Goal: Information Seeking & Learning: Learn about a topic

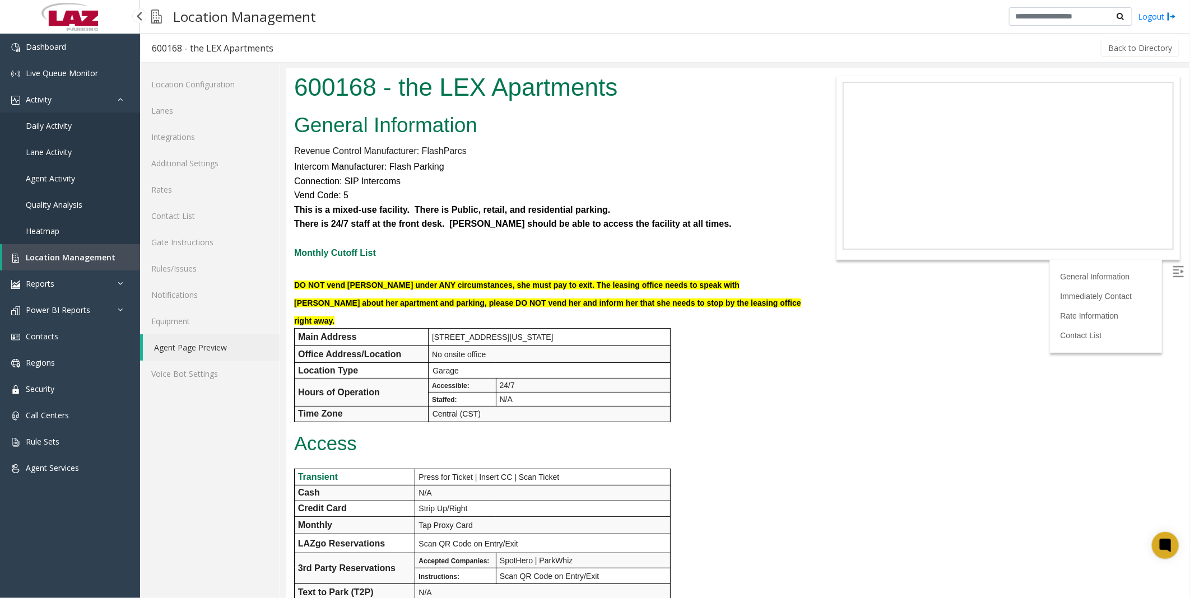
click at [53, 127] on span "Daily Activity" at bounding box center [49, 125] width 46 height 11
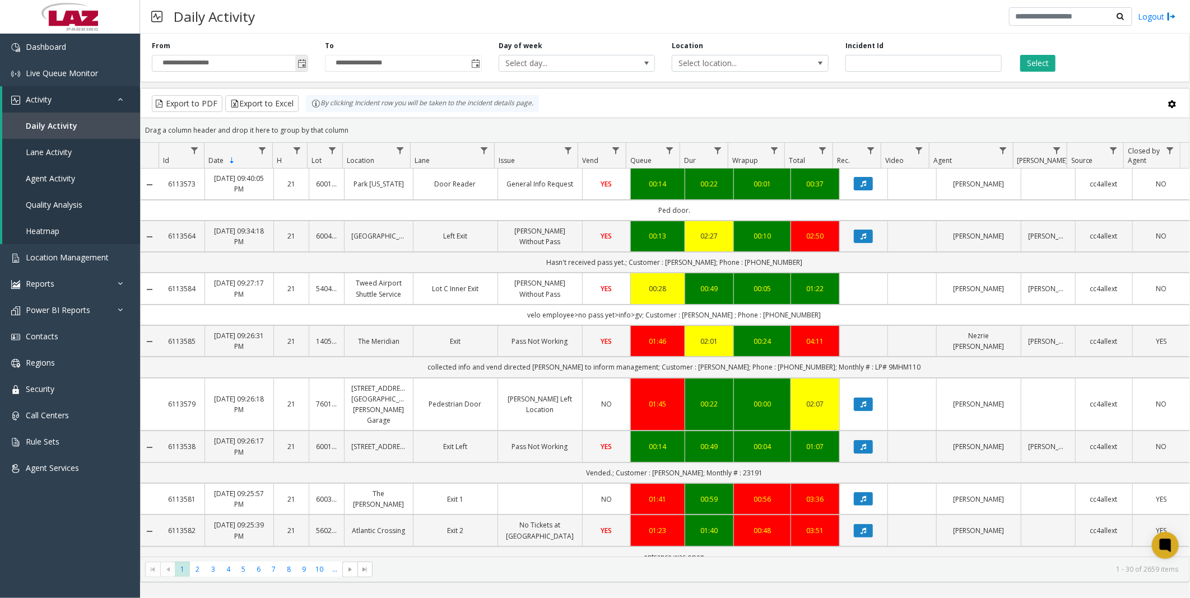
click at [301, 63] on span "Toggle popup" at bounding box center [302, 63] width 9 height 9
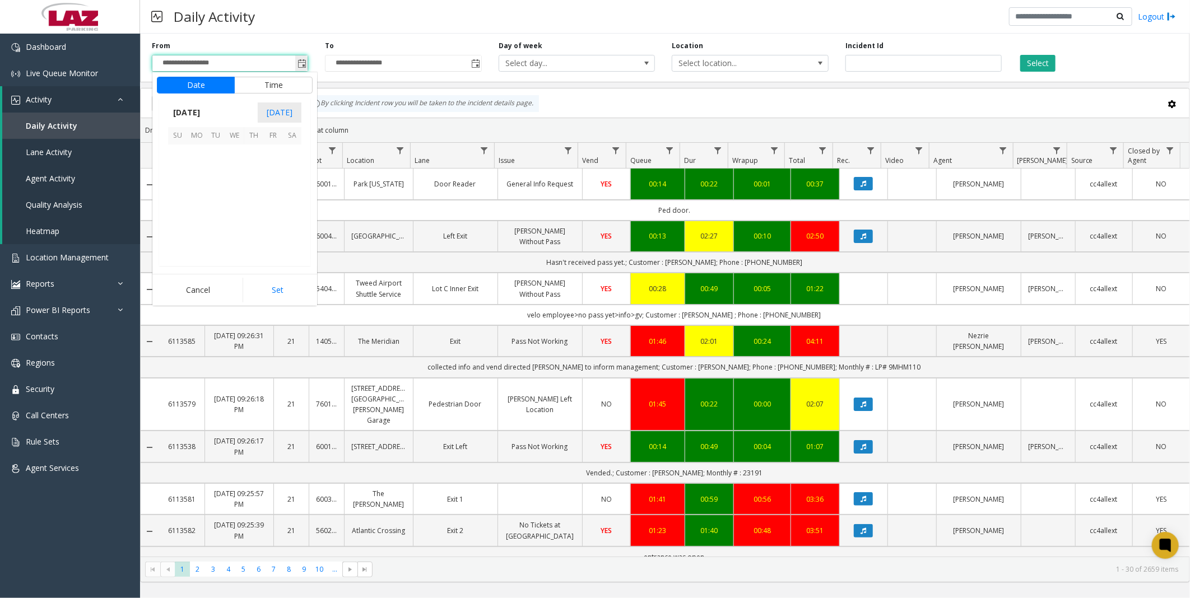
scroll to position [201073, 0]
click at [301, 63] on span "Toggle popup" at bounding box center [302, 63] width 9 height 9
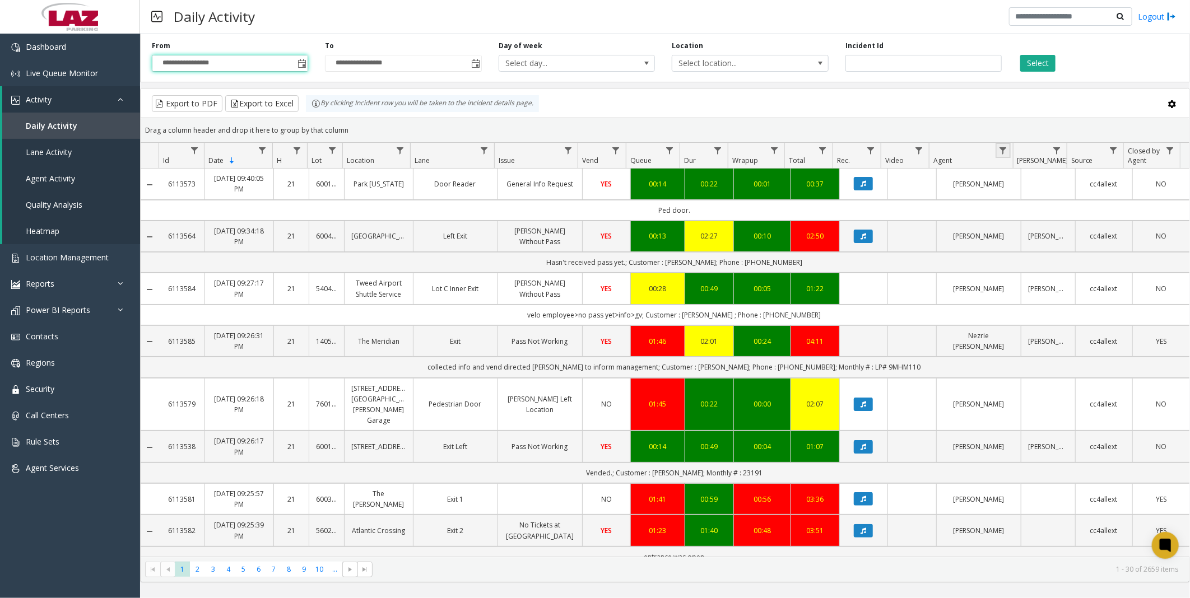
click at [1008, 146] on link "Data table" at bounding box center [1003, 150] width 15 height 15
click at [1025, 198] on input "Agent Filter" at bounding box center [1051, 198] width 95 height 19
type input "****"
click at [1079, 300] on button "Filter" at bounding box center [1076, 303] width 46 height 25
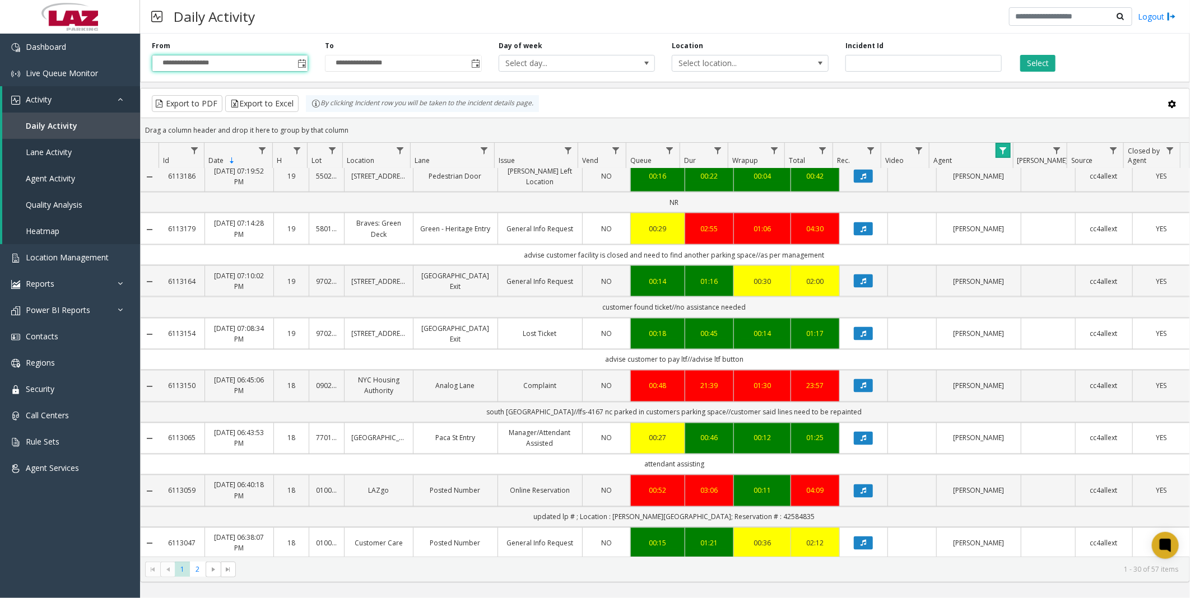
scroll to position [1223, 0]
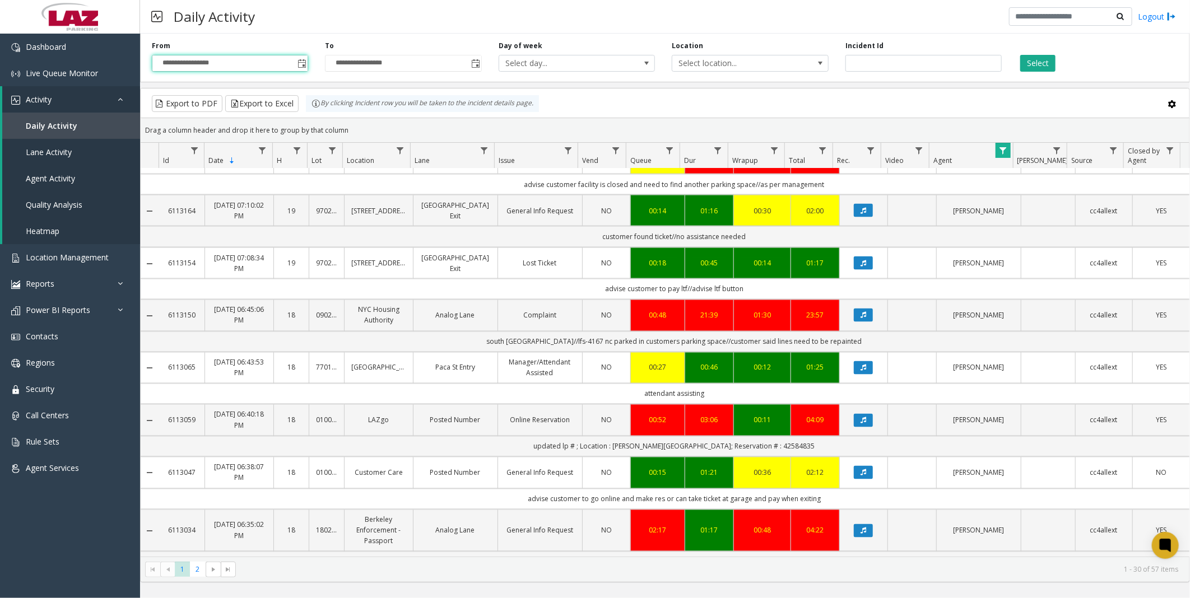
click at [658, 104] on div "Export to PDF Export to Excel By clicking Incident row you will be taken to the…" at bounding box center [665, 103] width 1030 height 17
click at [198, 570] on span "2" at bounding box center [197, 569] width 15 height 15
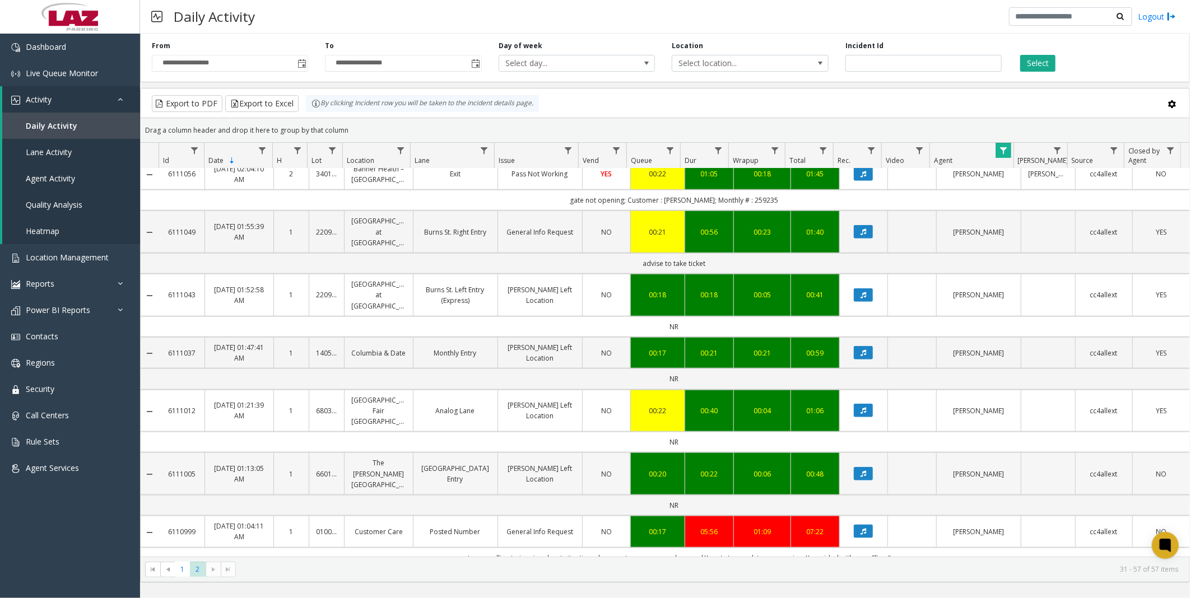
scroll to position [567, 0]
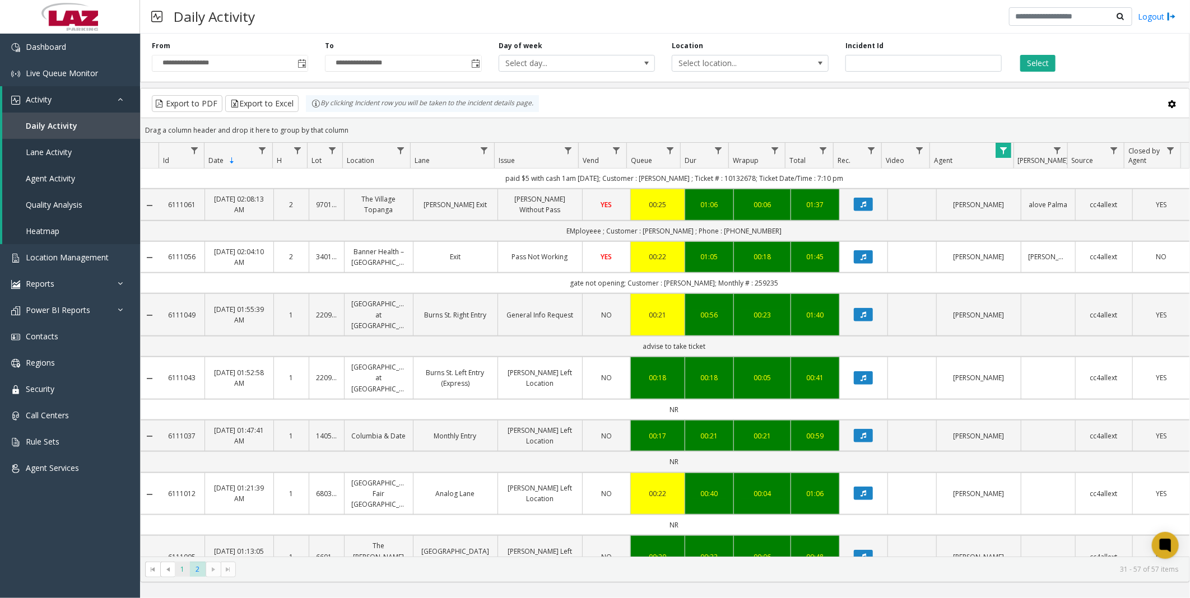
click at [180, 563] on span "1" at bounding box center [182, 569] width 15 height 15
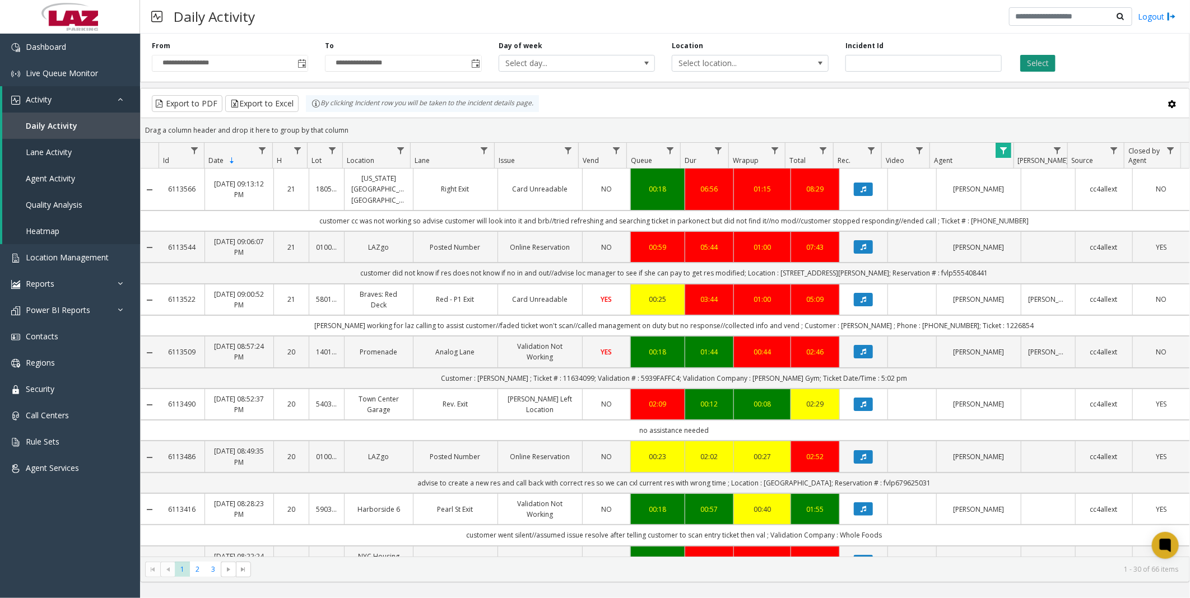
click at [1026, 60] on button "Select" at bounding box center [1037, 63] width 35 height 17
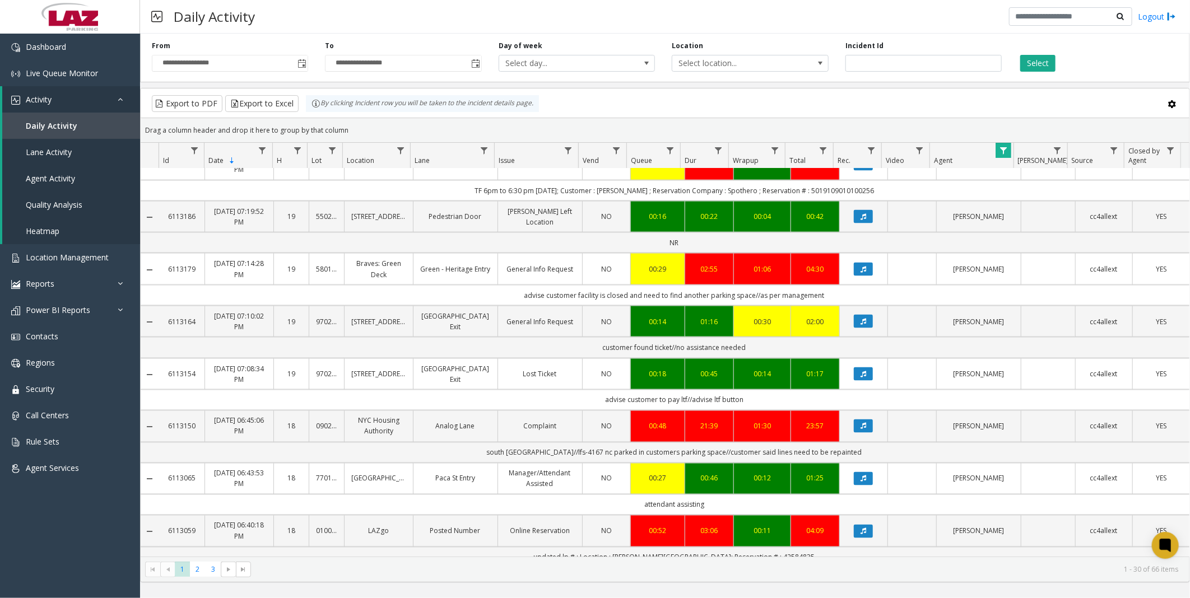
scroll to position [1223, 0]
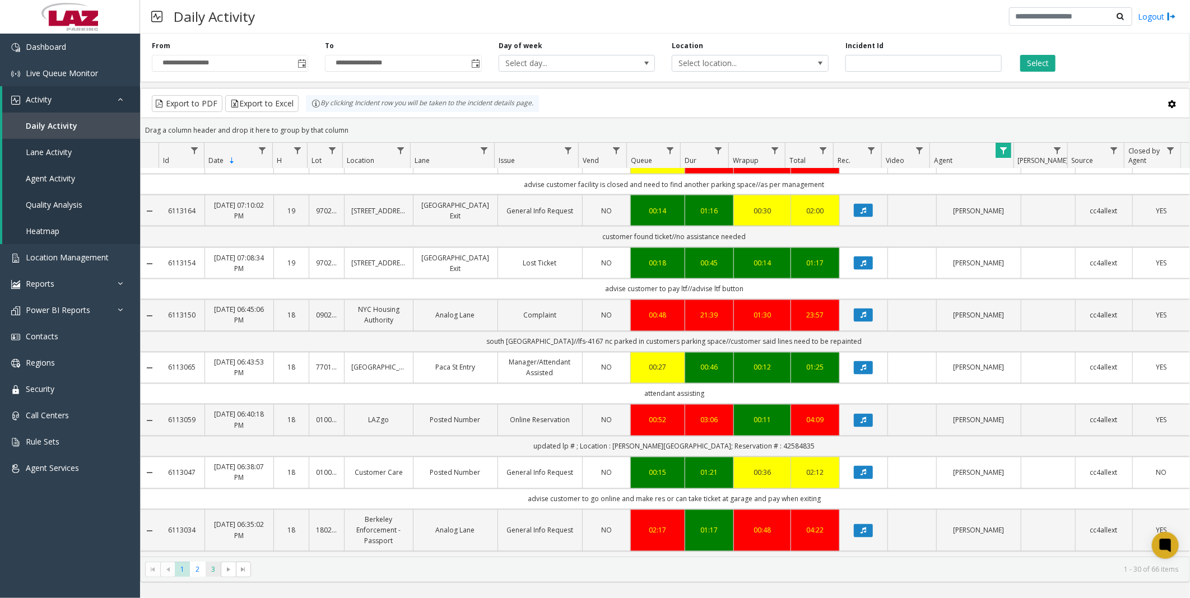
click at [214, 569] on span "3" at bounding box center [213, 569] width 15 height 15
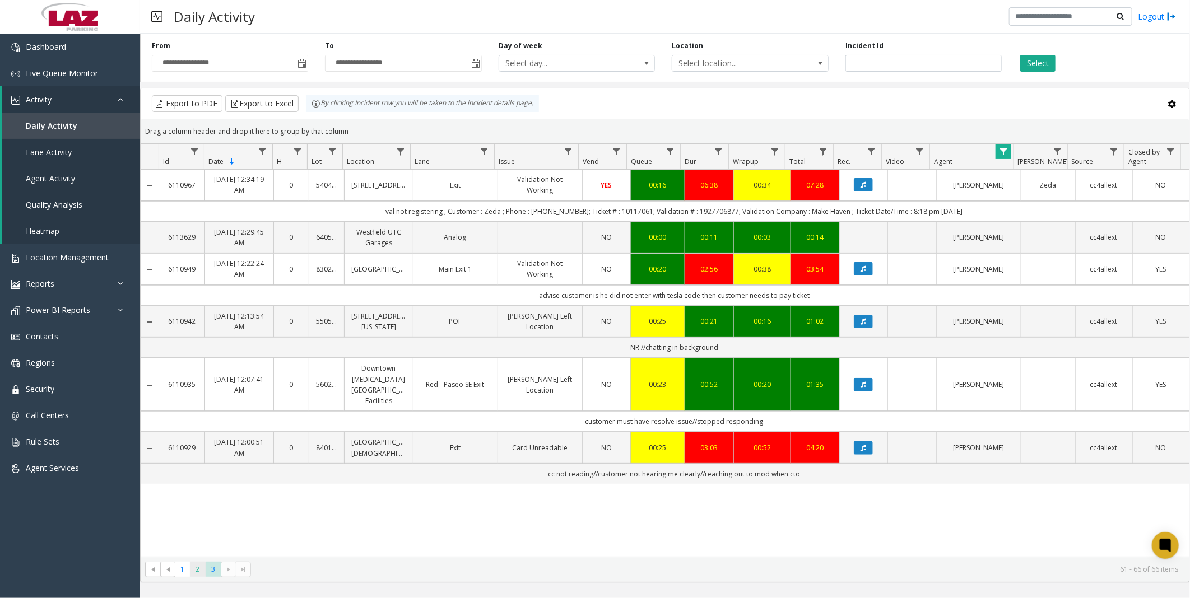
click at [200, 573] on span "2" at bounding box center [197, 569] width 15 height 15
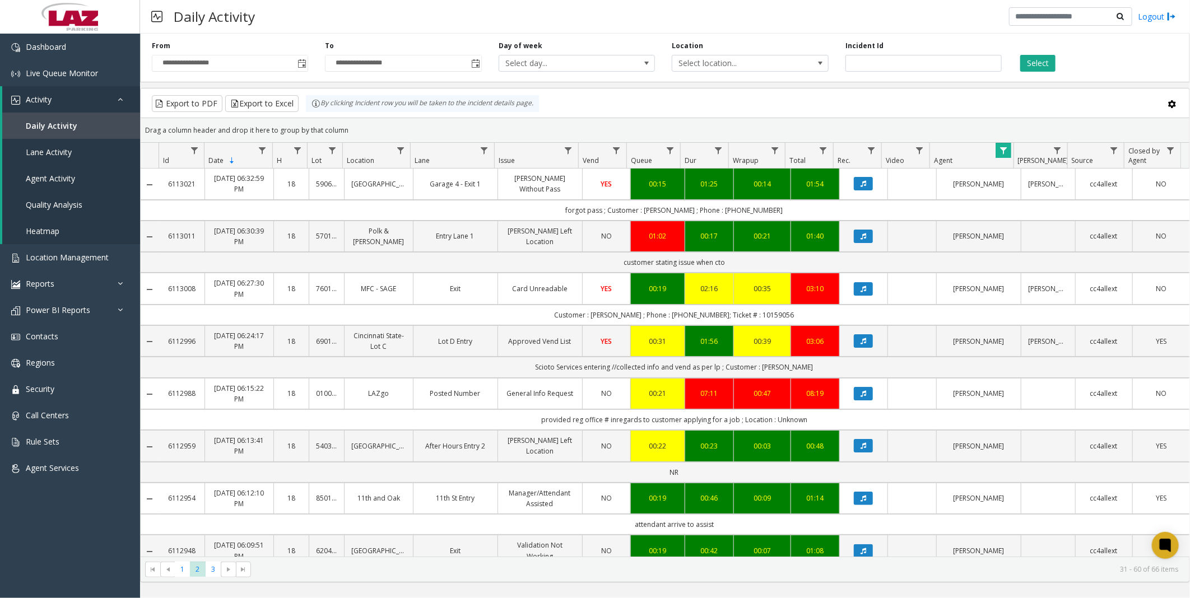
click at [184, 561] on kendo-pager "* * * 1 2 3 31 - 60 of 66 items" at bounding box center [665, 569] width 1049 height 25
click at [182, 565] on span "1" at bounding box center [182, 569] width 15 height 15
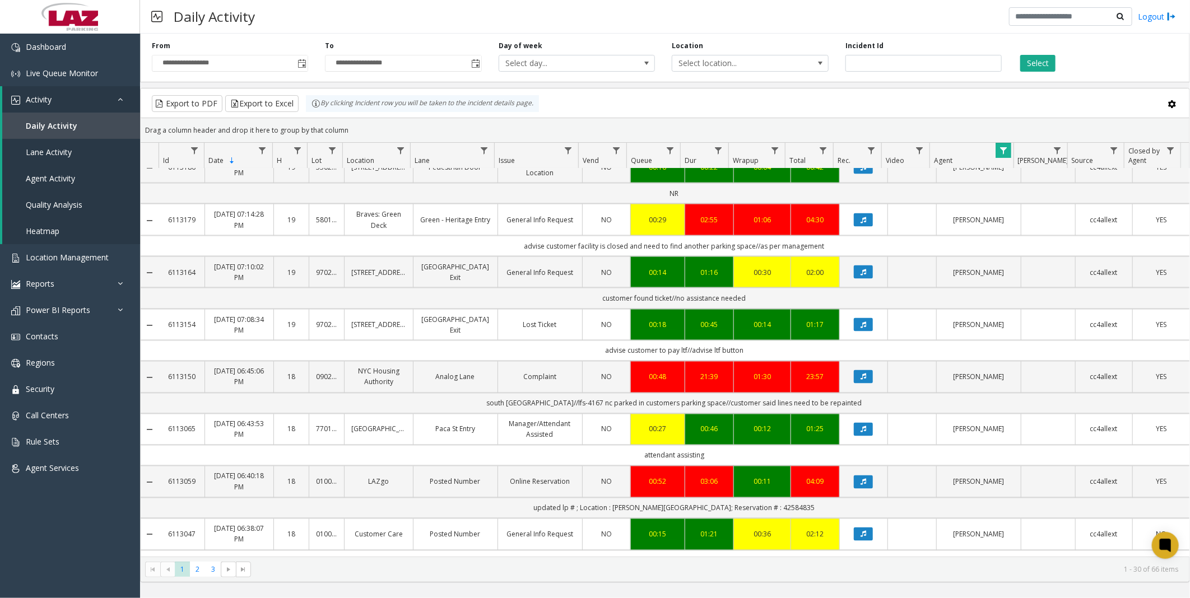
scroll to position [1223, 0]
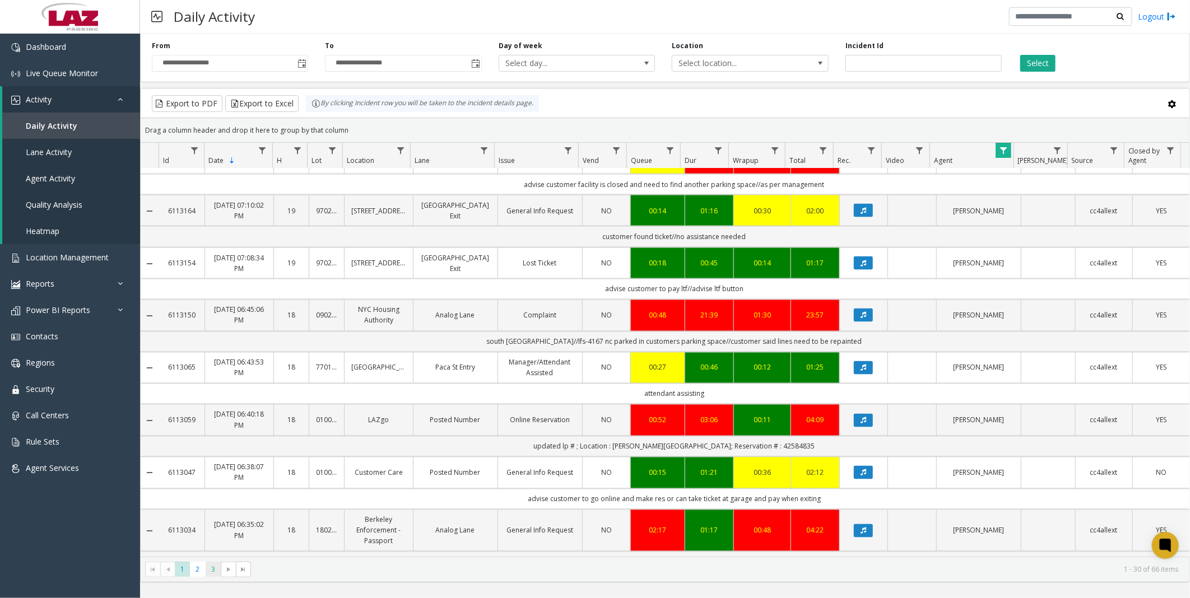
click at [211, 567] on span "3" at bounding box center [213, 569] width 15 height 15
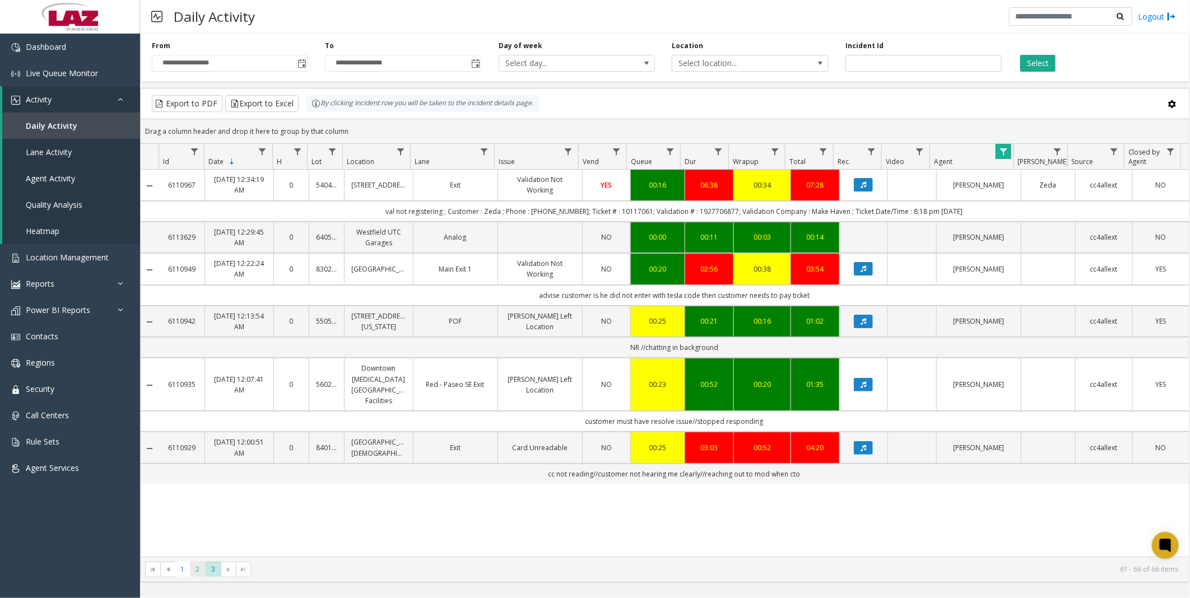
click at [194, 572] on span "2" at bounding box center [197, 569] width 15 height 15
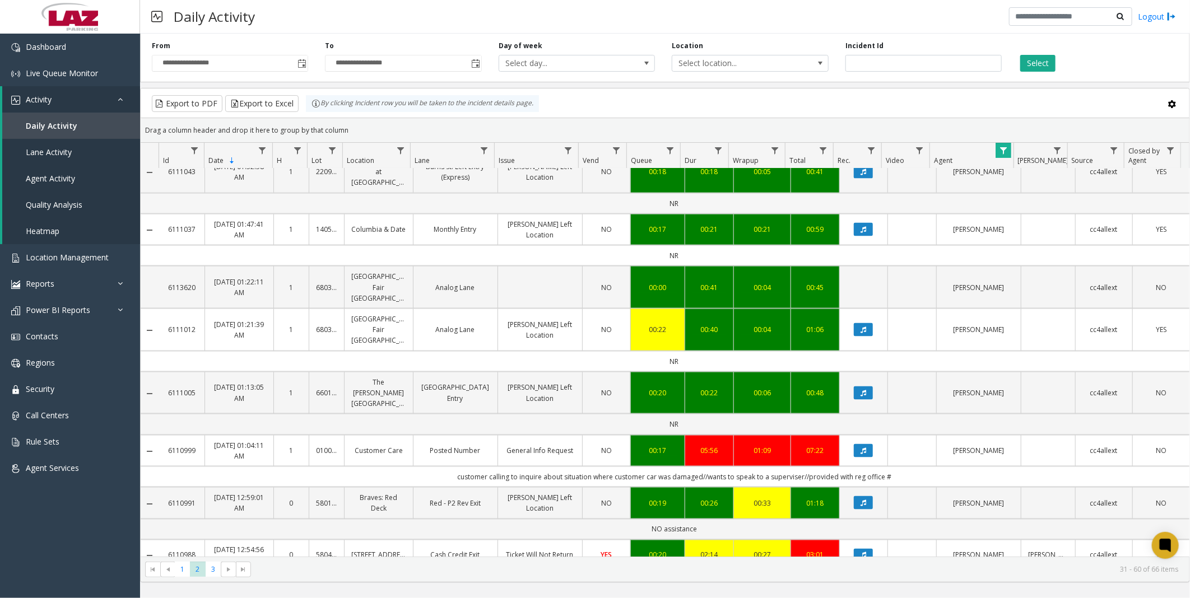
scroll to position [1055, 0]
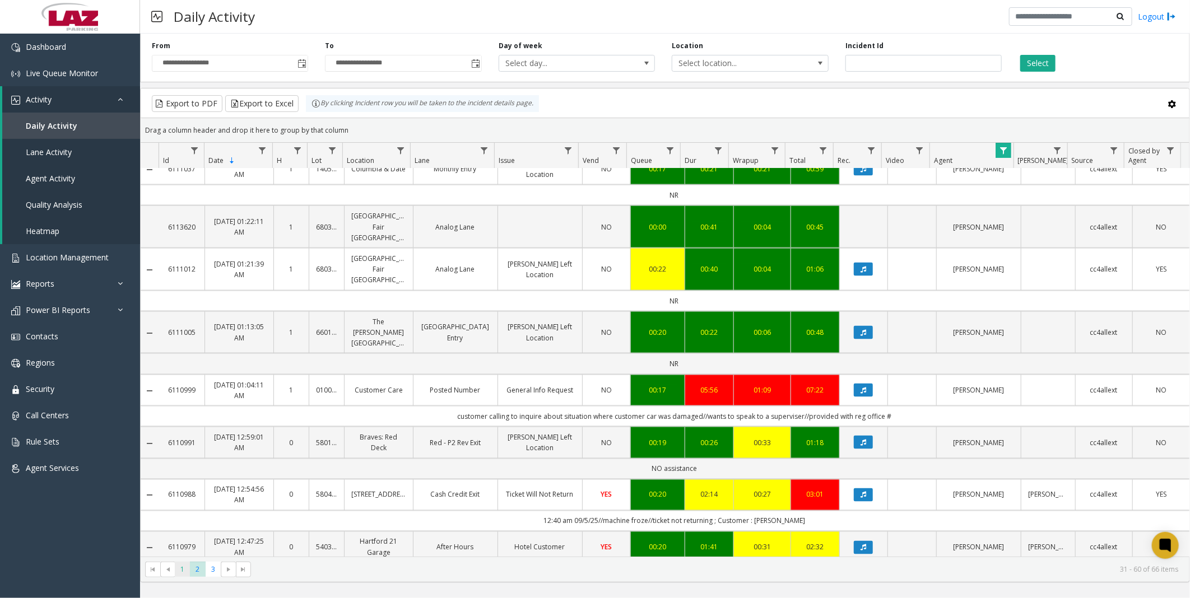
click at [182, 572] on span "1" at bounding box center [182, 569] width 15 height 15
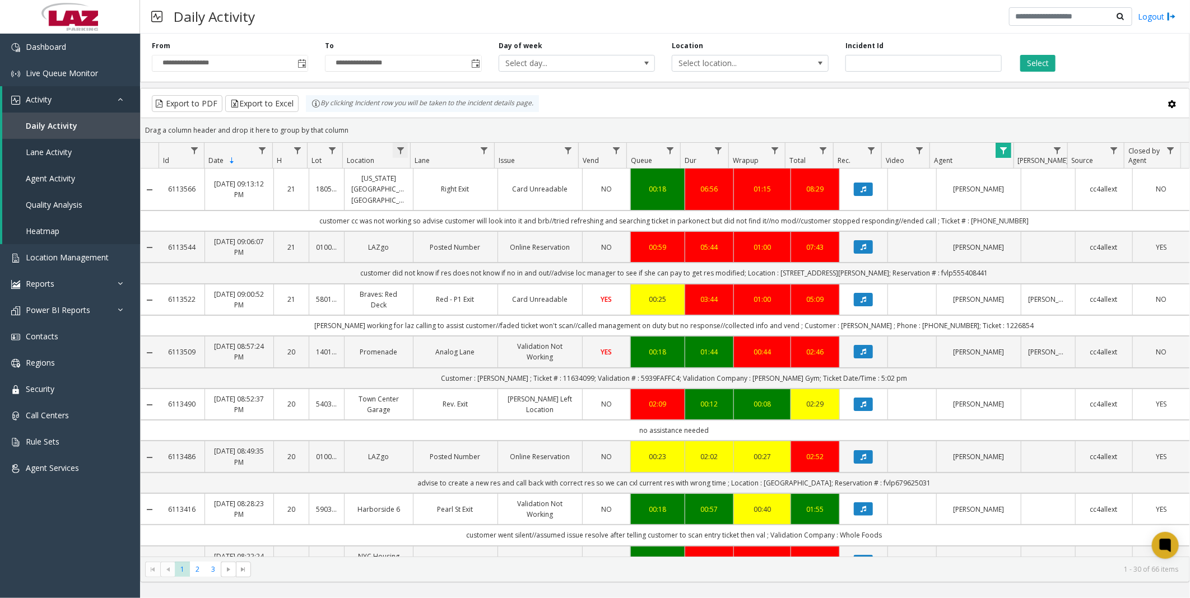
click at [402, 148] on span "Data table" at bounding box center [400, 150] width 9 height 9
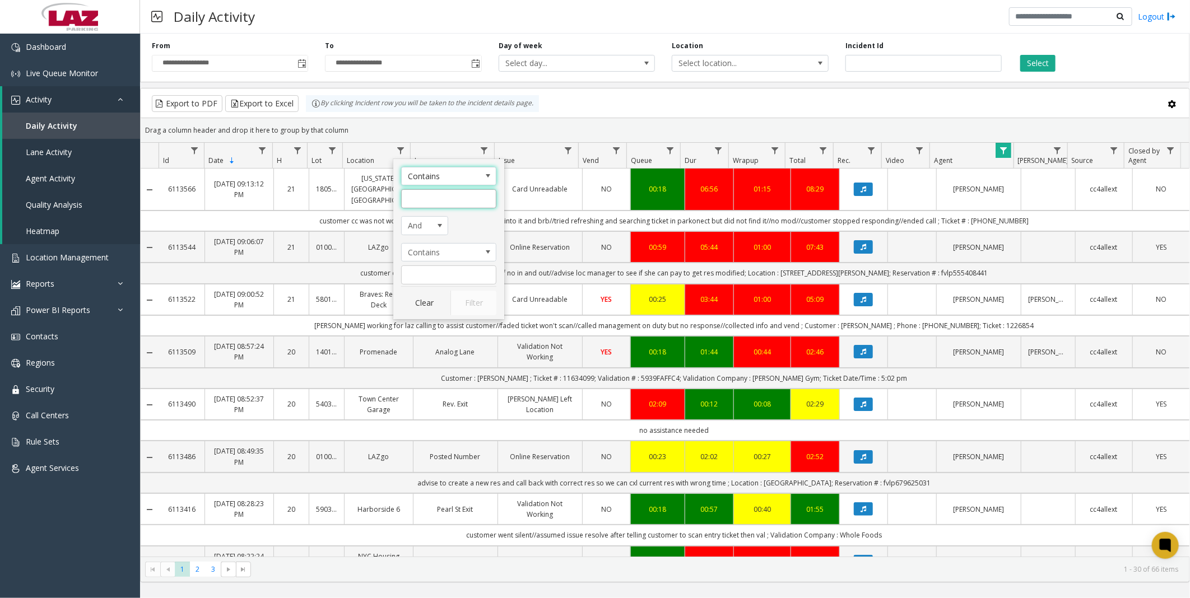
click at [444, 197] on input "Location Filter" at bounding box center [448, 198] width 95 height 19
type input "***"
click at [468, 296] on button "Filter" at bounding box center [474, 303] width 46 height 25
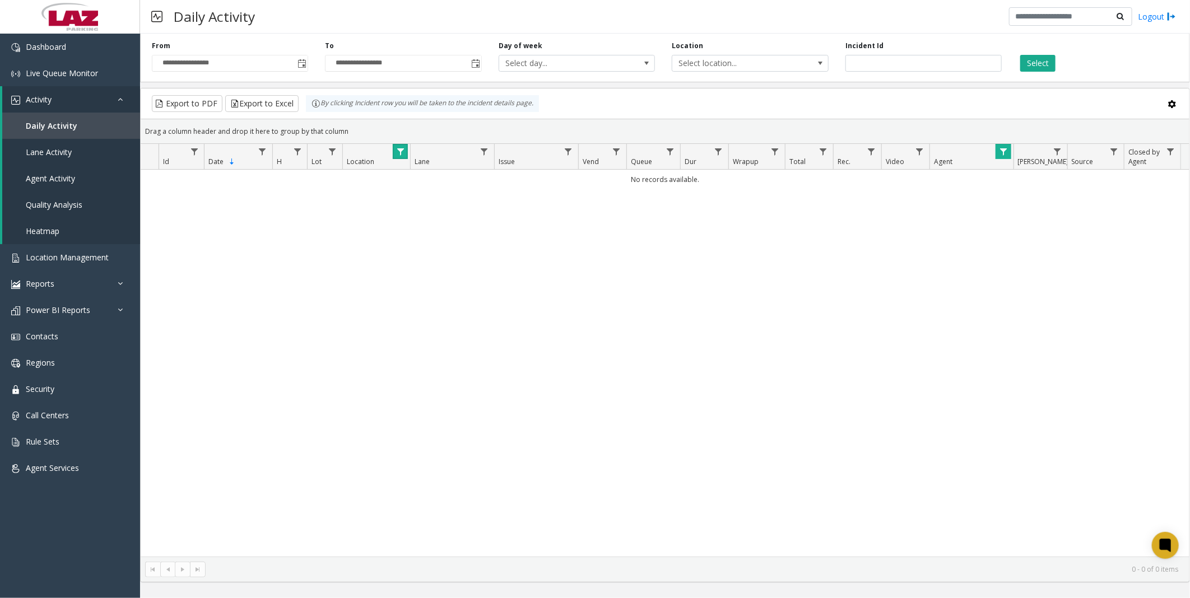
click at [402, 149] on span "Data table" at bounding box center [400, 151] width 9 height 9
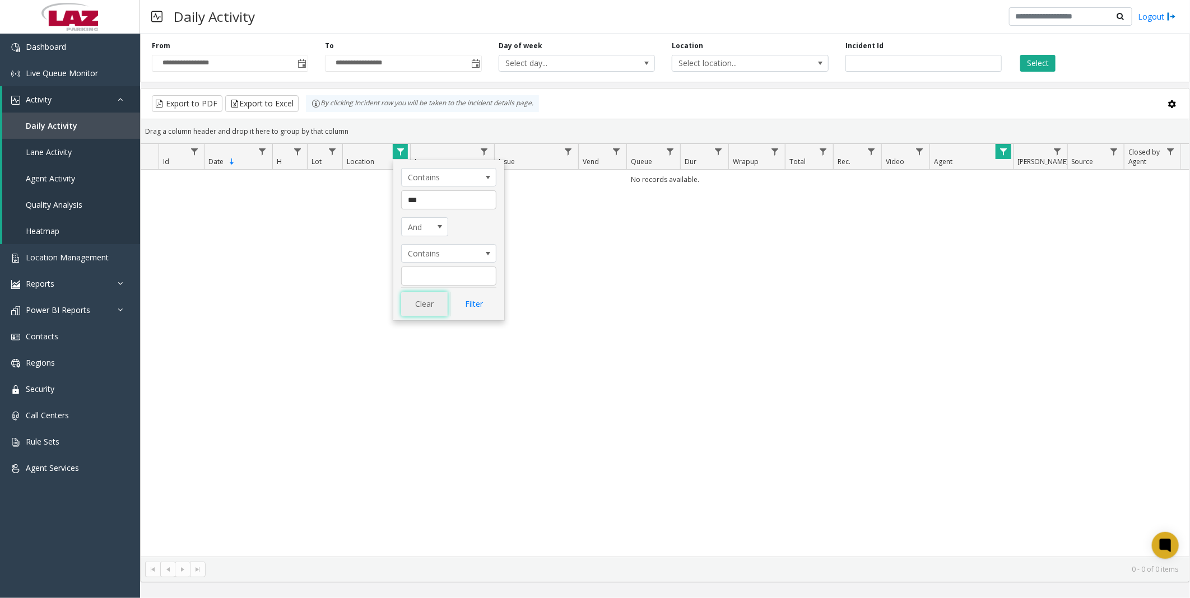
click at [428, 303] on button "Clear" at bounding box center [424, 304] width 46 height 25
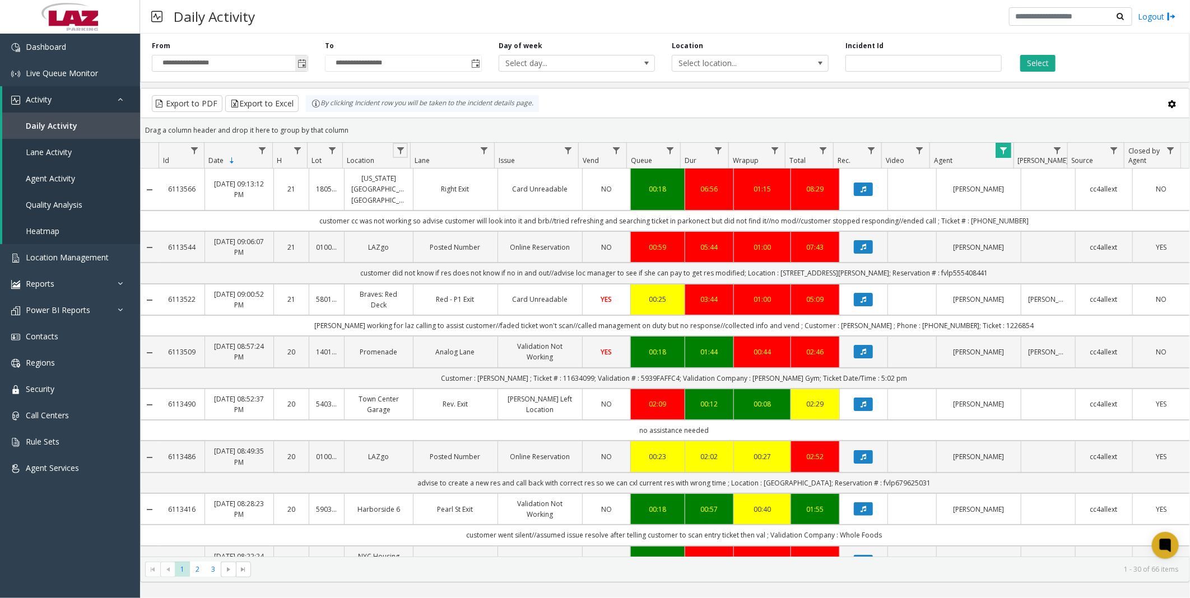
click at [304, 63] on span "Toggle popup" at bounding box center [302, 63] width 9 height 9
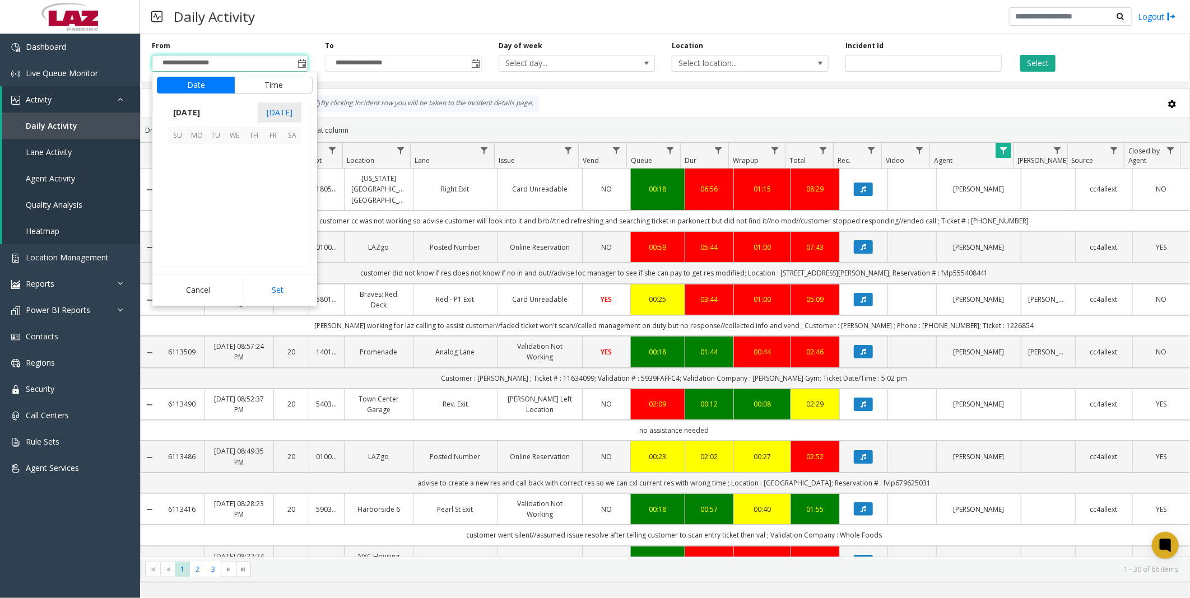
scroll to position [201073, 0]
click at [256, 153] on span "4" at bounding box center [253, 154] width 19 height 19
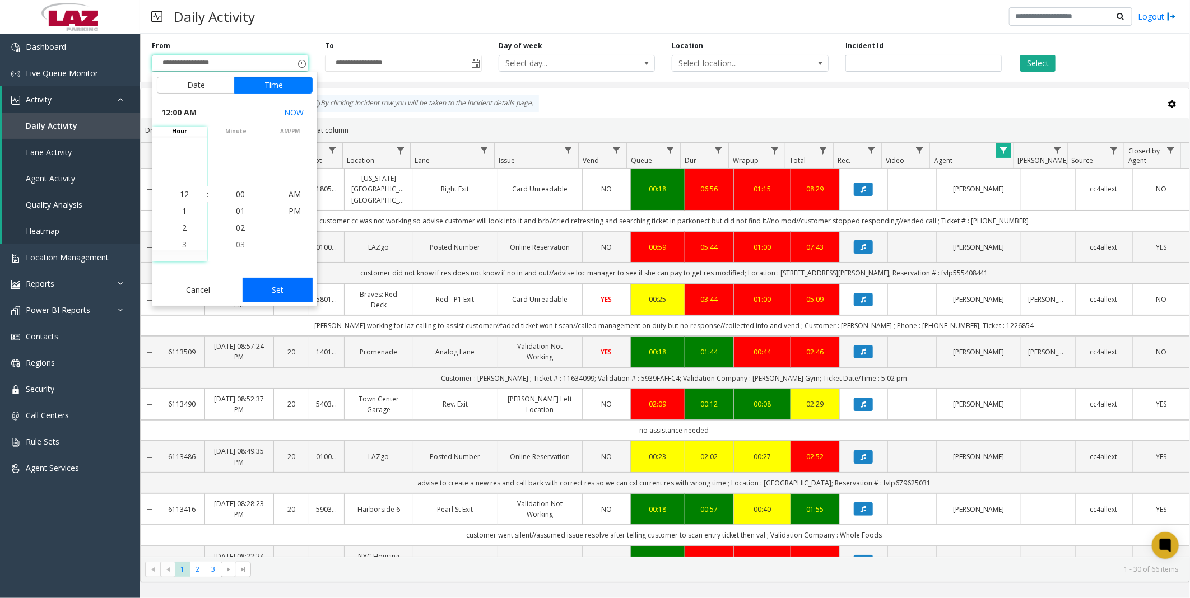
click at [281, 293] on button "Set" at bounding box center [278, 290] width 71 height 25
type input "**********"
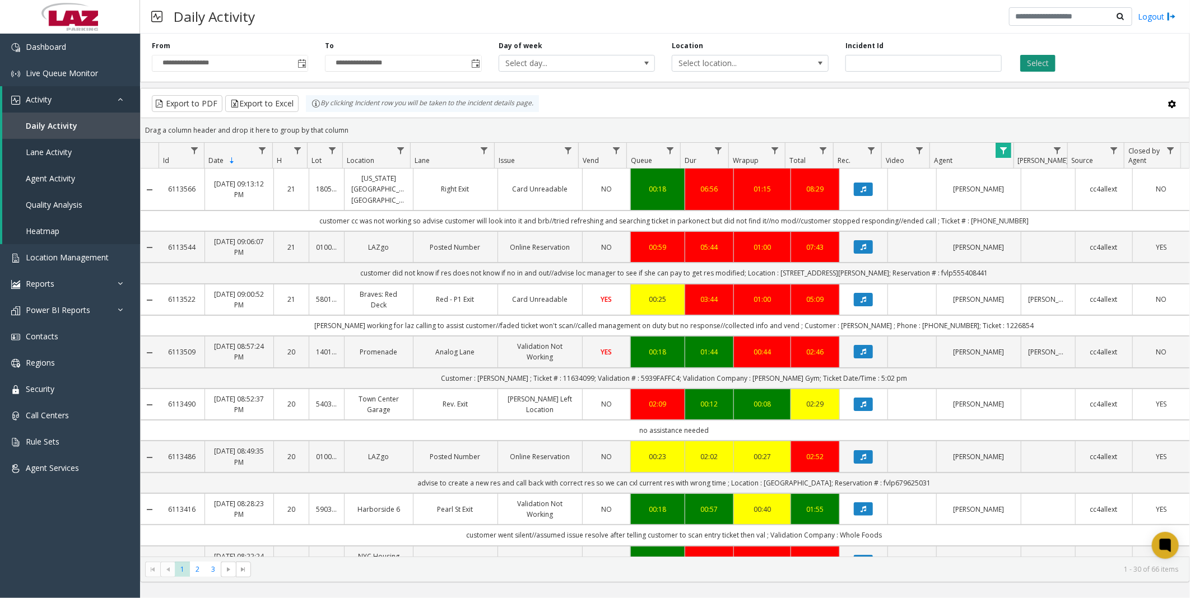
click at [1043, 57] on button "Select" at bounding box center [1037, 63] width 35 height 17
click at [401, 148] on span "Data table" at bounding box center [400, 150] width 9 height 9
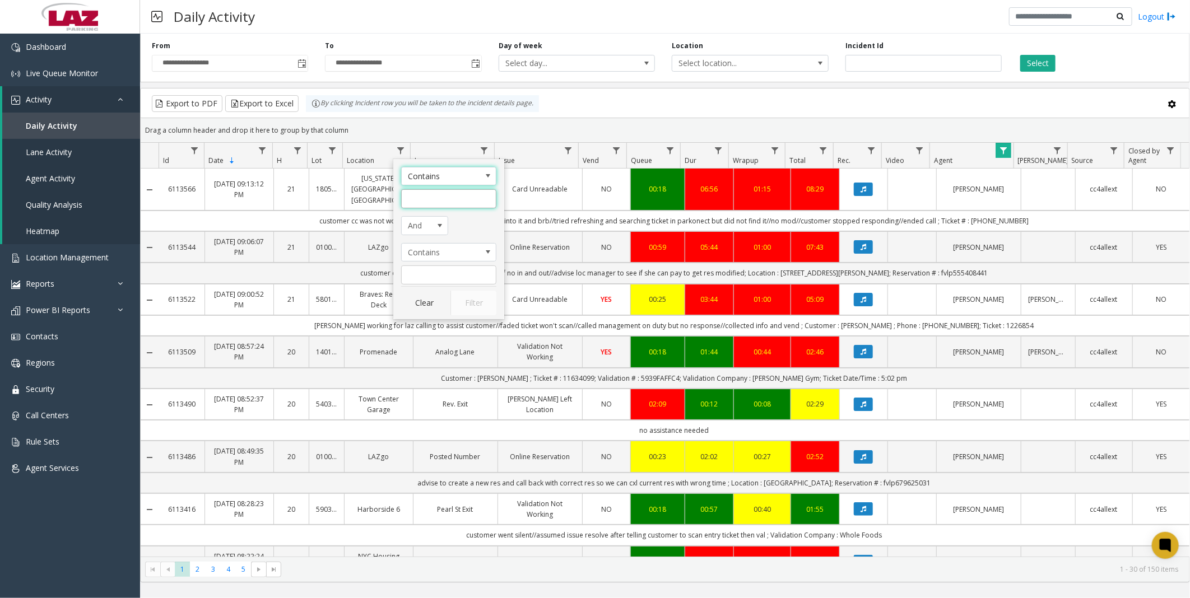
click at [438, 199] on input "Location Filter" at bounding box center [448, 198] width 95 height 19
type input "***"
click at [475, 304] on button "Filter" at bounding box center [474, 303] width 46 height 25
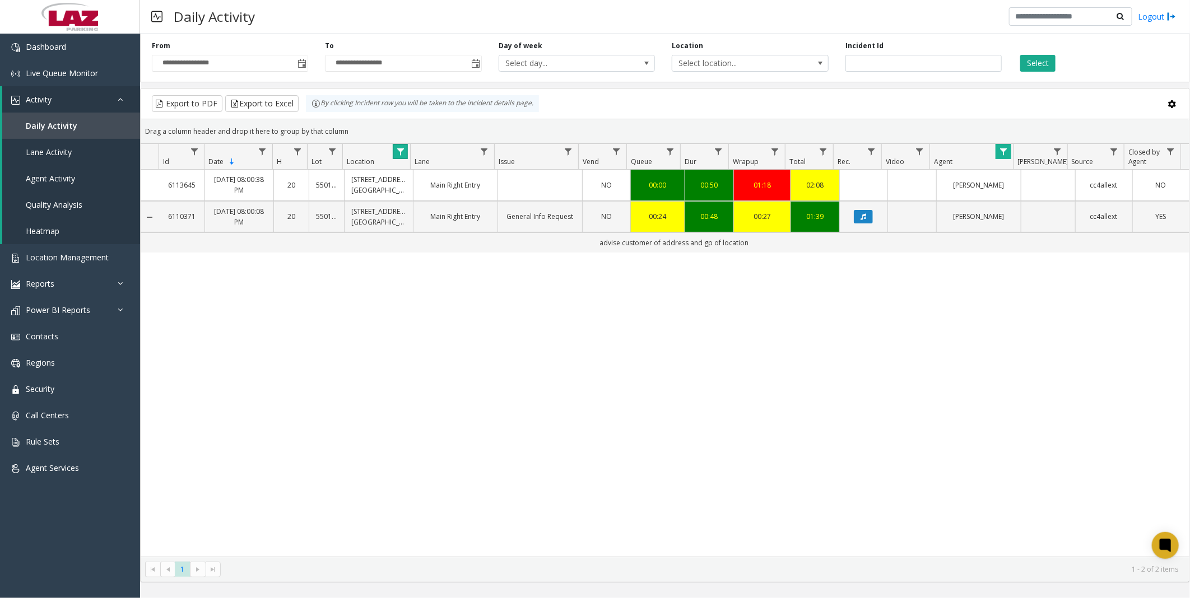
click at [401, 151] on span "Data table" at bounding box center [400, 151] width 9 height 9
click at [421, 300] on button "Clear" at bounding box center [424, 304] width 46 height 25
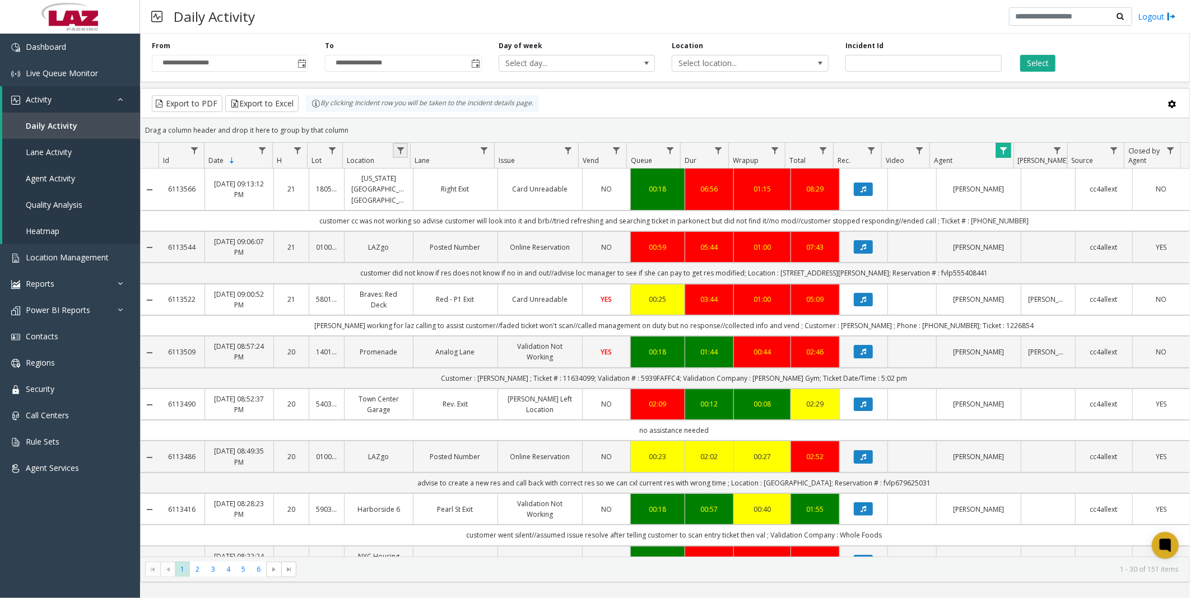
click at [405, 152] on span "Data table" at bounding box center [400, 150] width 9 height 9
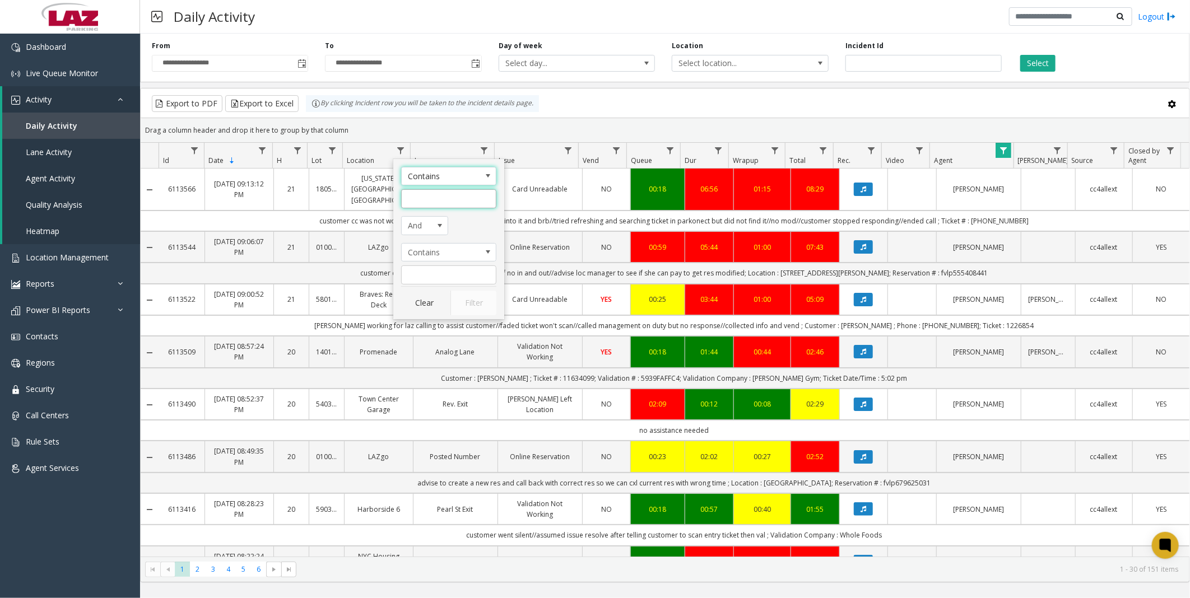
click at [449, 201] on input "Location Filter" at bounding box center [448, 198] width 95 height 19
type input "******"
click at [461, 299] on button "Filter" at bounding box center [474, 303] width 46 height 25
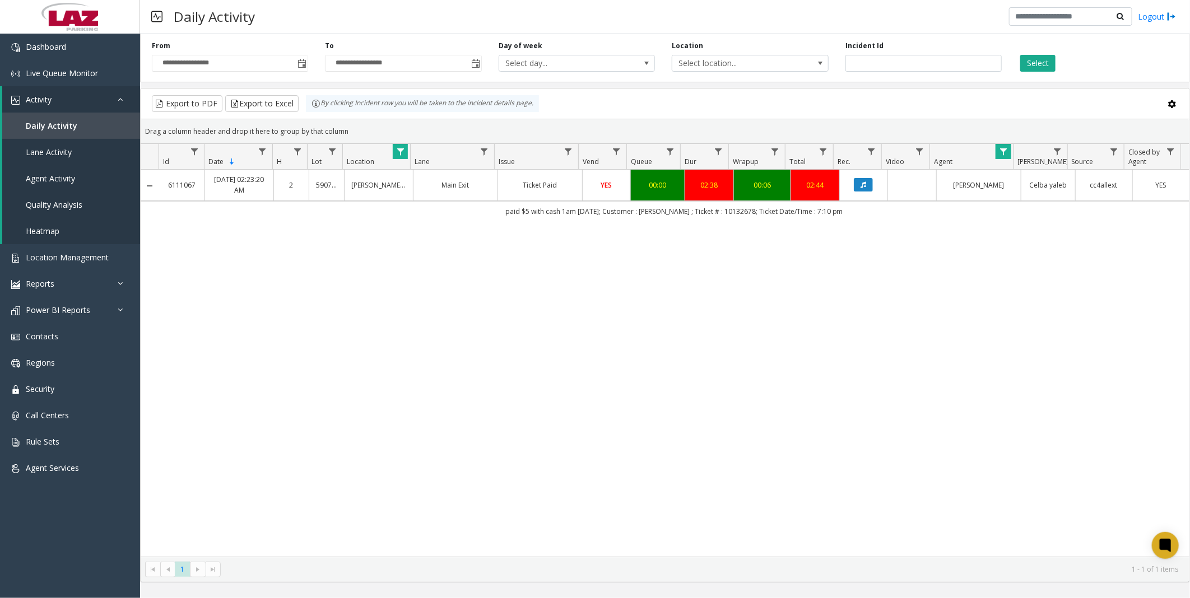
click at [648, 29] on div "Daily Activity Logout" at bounding box center [665, 17] width 1050 height 34
click at [656, 25] on div "Daily Activity Logout" at bounding box center [665, 17] width 1050 height 34
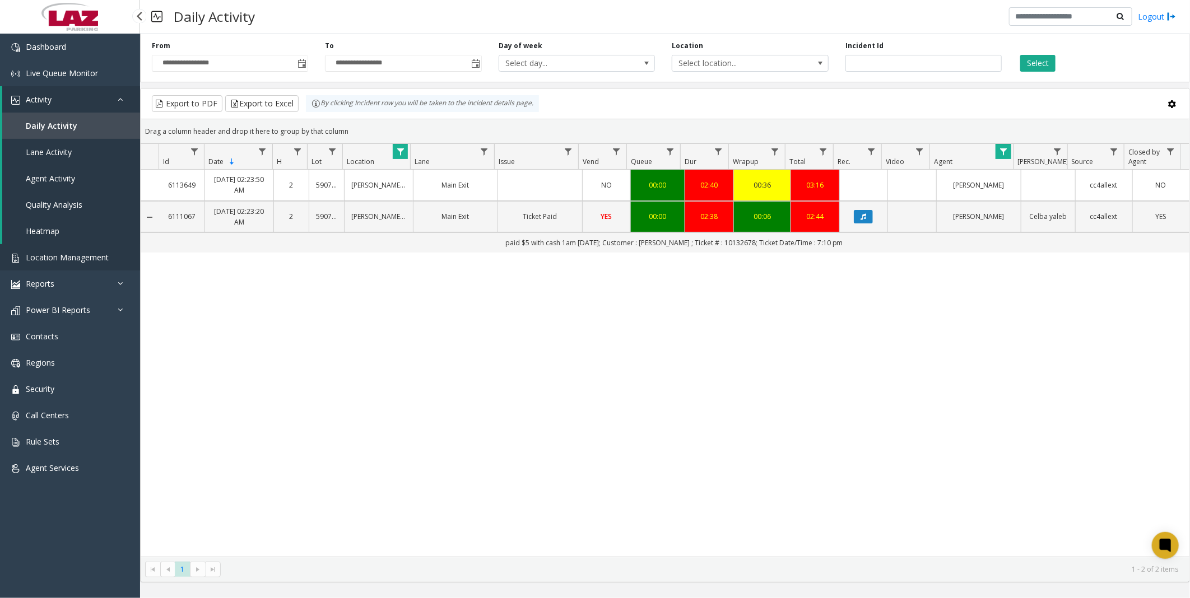
click at [52, 244] on link "Location Management" at bounding box center [70, 257] width 140 height 26
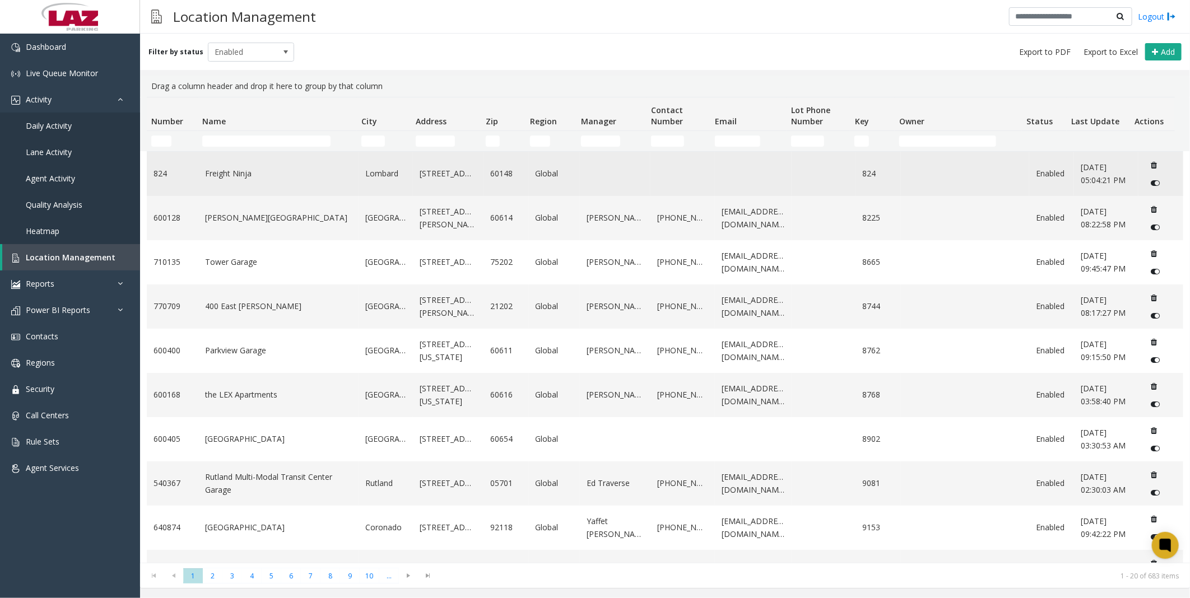
click at [241, 172] on link "Freight Ninja" at bounding box center [278, 174] width 147 height 12
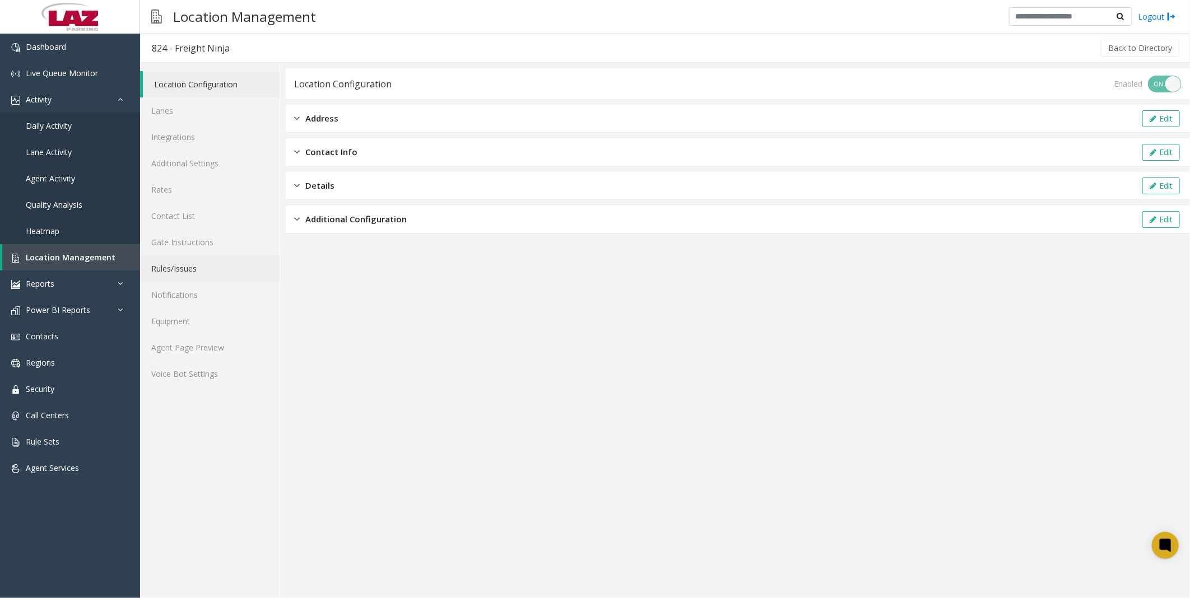
click at [191, 265] on link "Rules/Issues" at bounding box center [210, 269] width 140 height 26
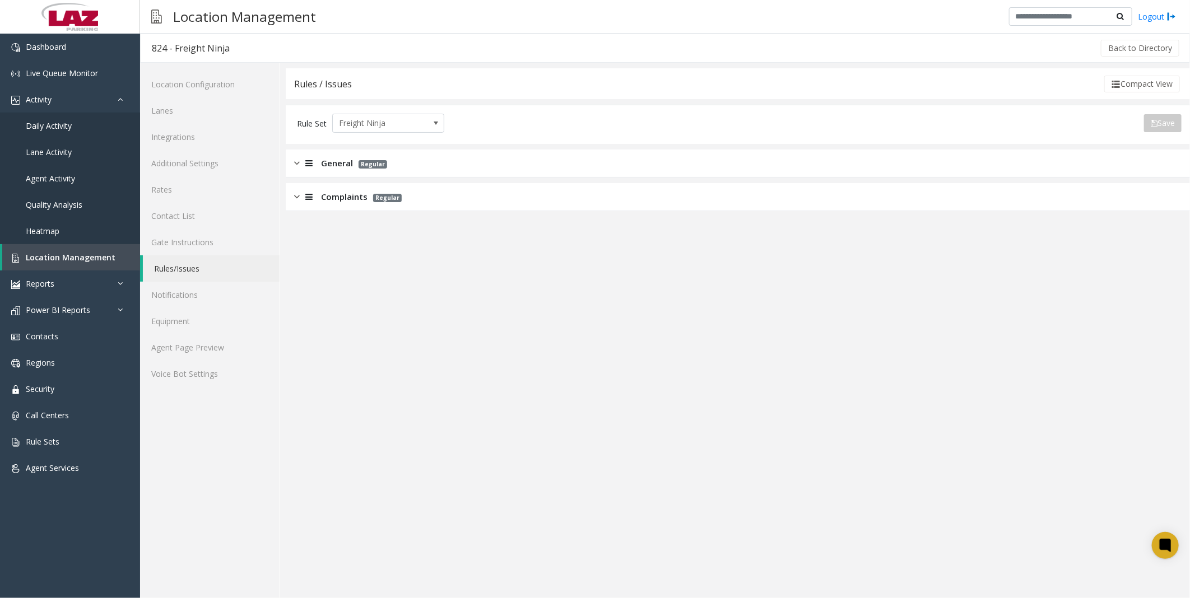
click at [356, 166] on p "Regular" at bounding box center [370, 163] width 34 height 13
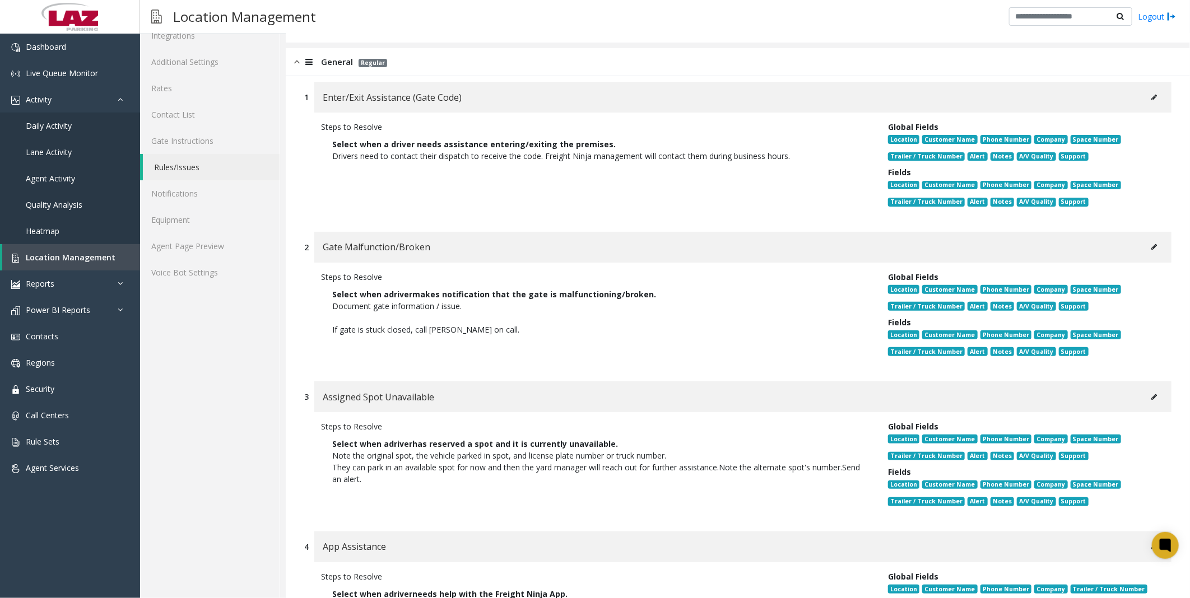
scroll to position [120, 0]
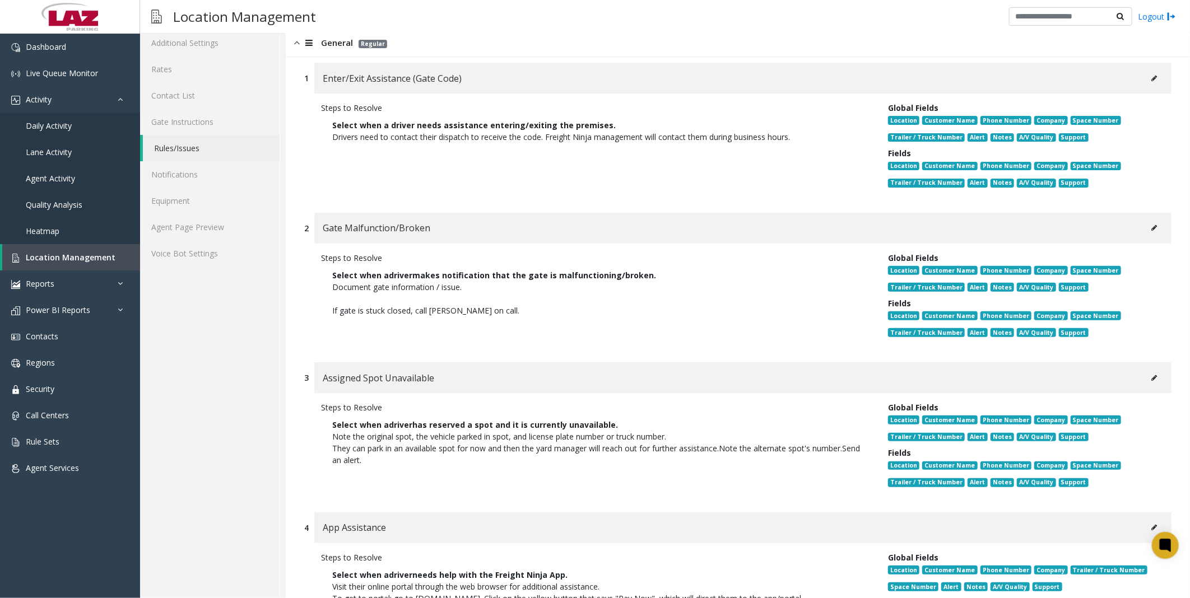
click at [1145, 378] on button at bounding box center [1154, 378] width 18 height 17
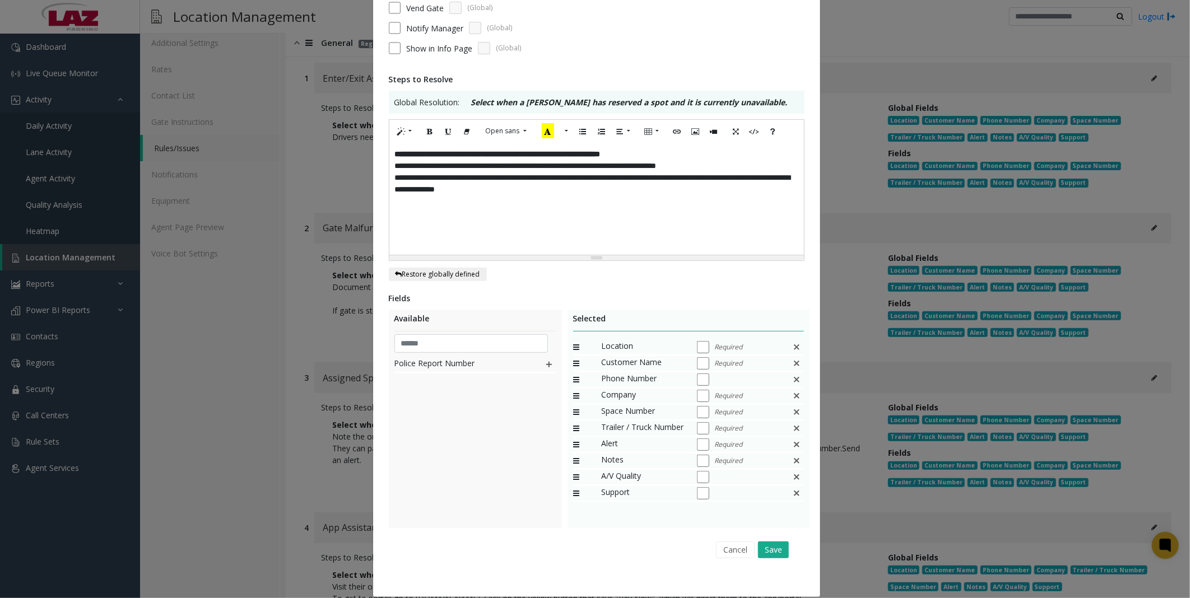
scroll to position [138, 0]
